Goal: Information Seeking & Learning: Check status

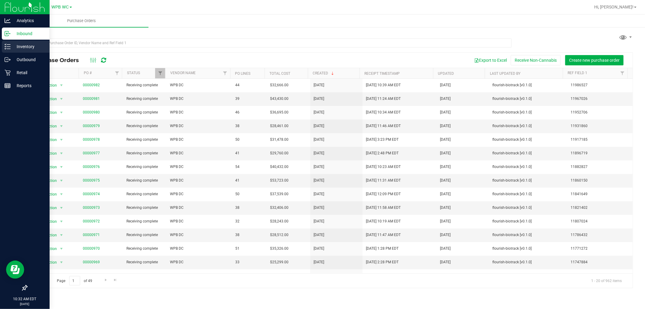
click at [23, 47] on p "Inventory" at bounding box center [29, 46] width 36 height 7
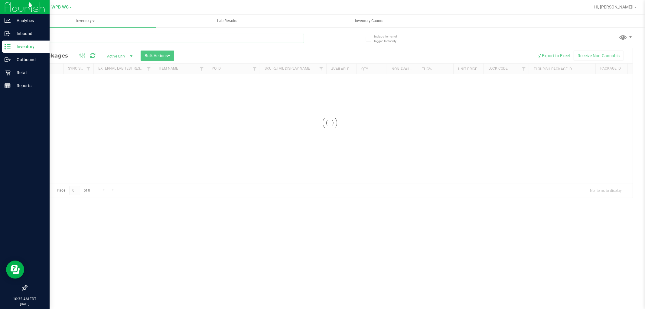
click at [74, 40] on input "text" at bounding box center [166, 38] width 278 height 9
type input "5"
type input "r"
type input "t"
type input "b"
